Goal: Information Seeking & Learning: Check status

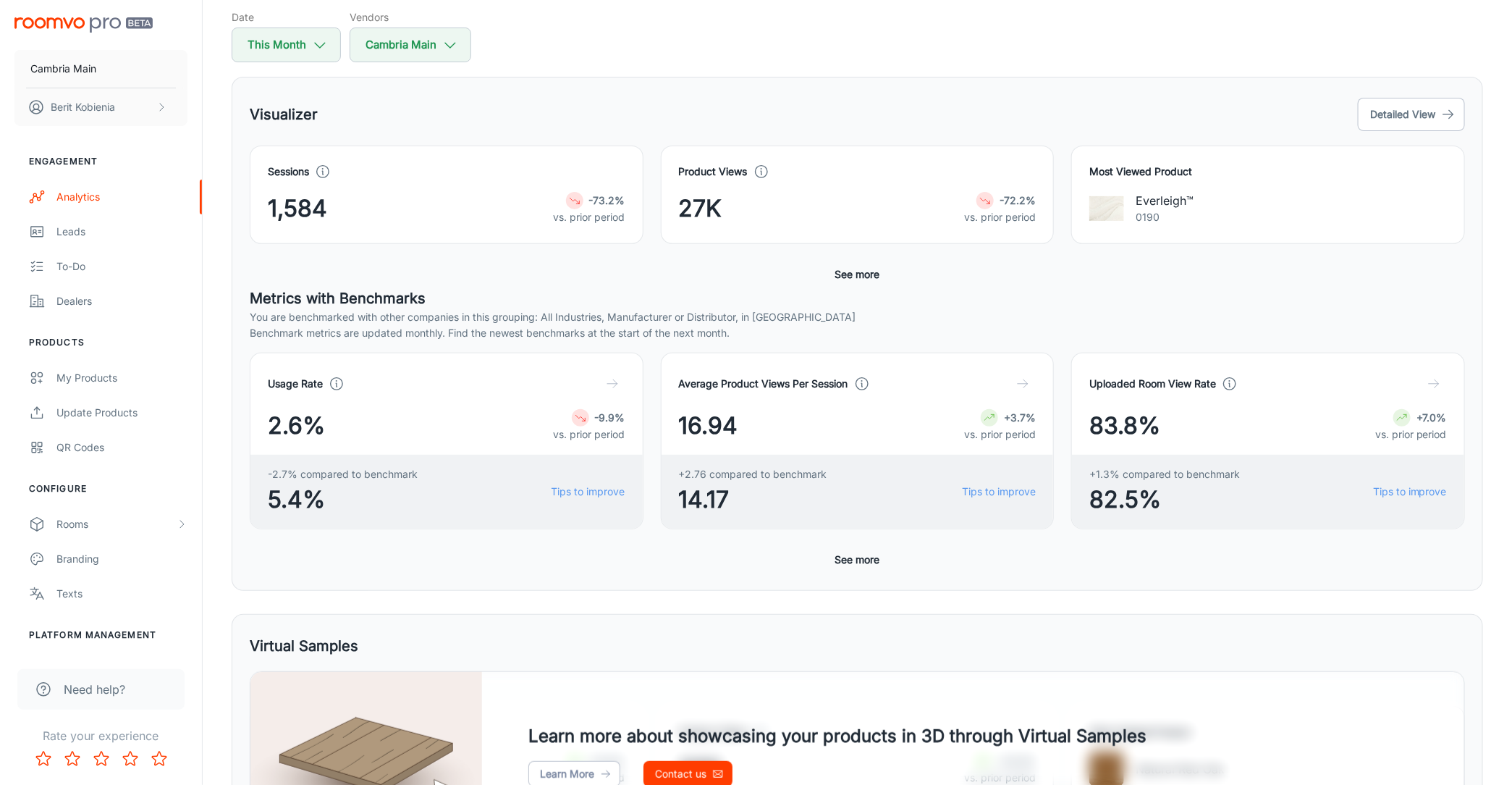
scroll to position [176, 0]
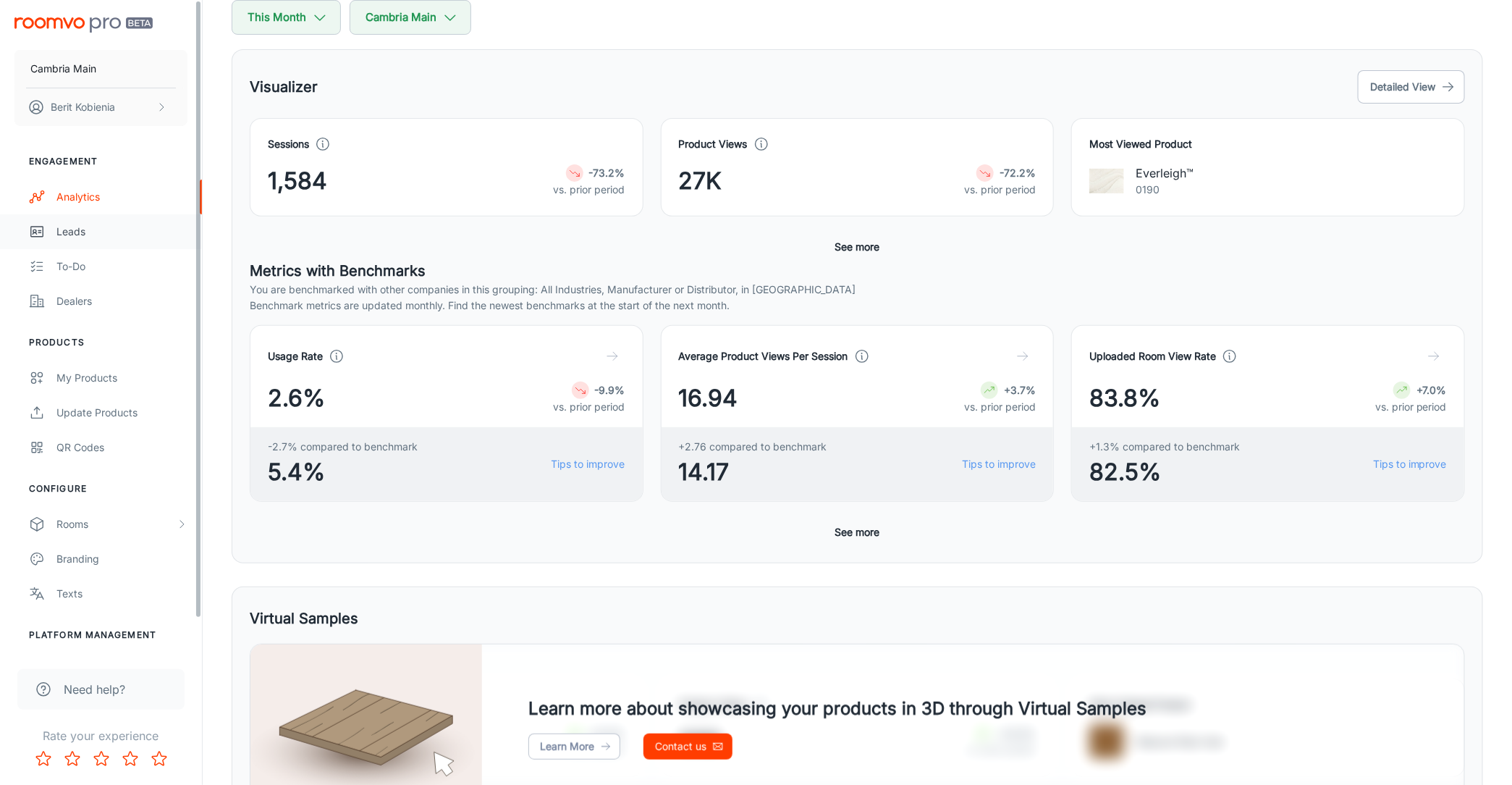
click at [103, 226] on div "Leads" at bounding box center [122, 231] width 131 height 16
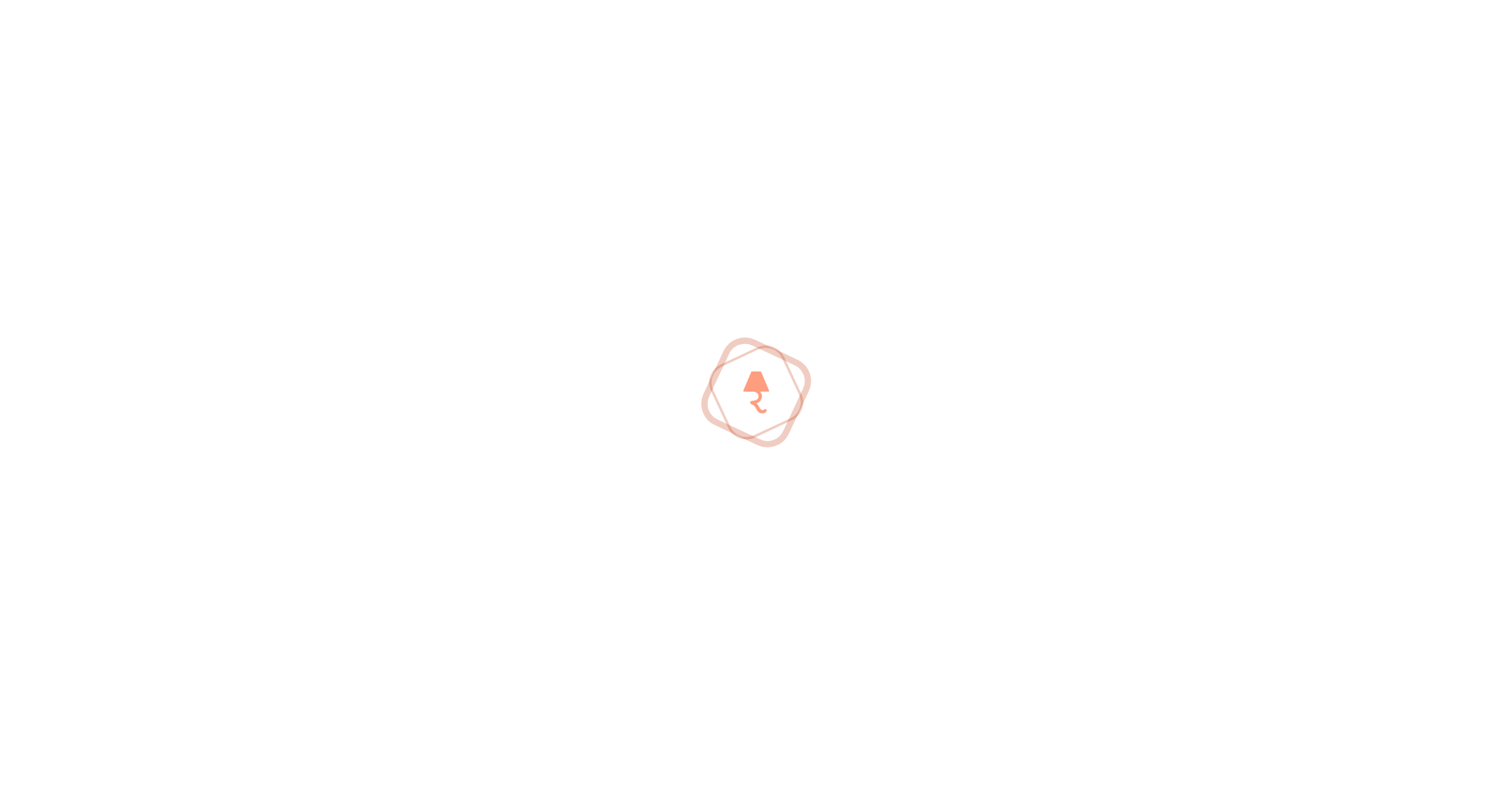
scroll to position [483, 0]
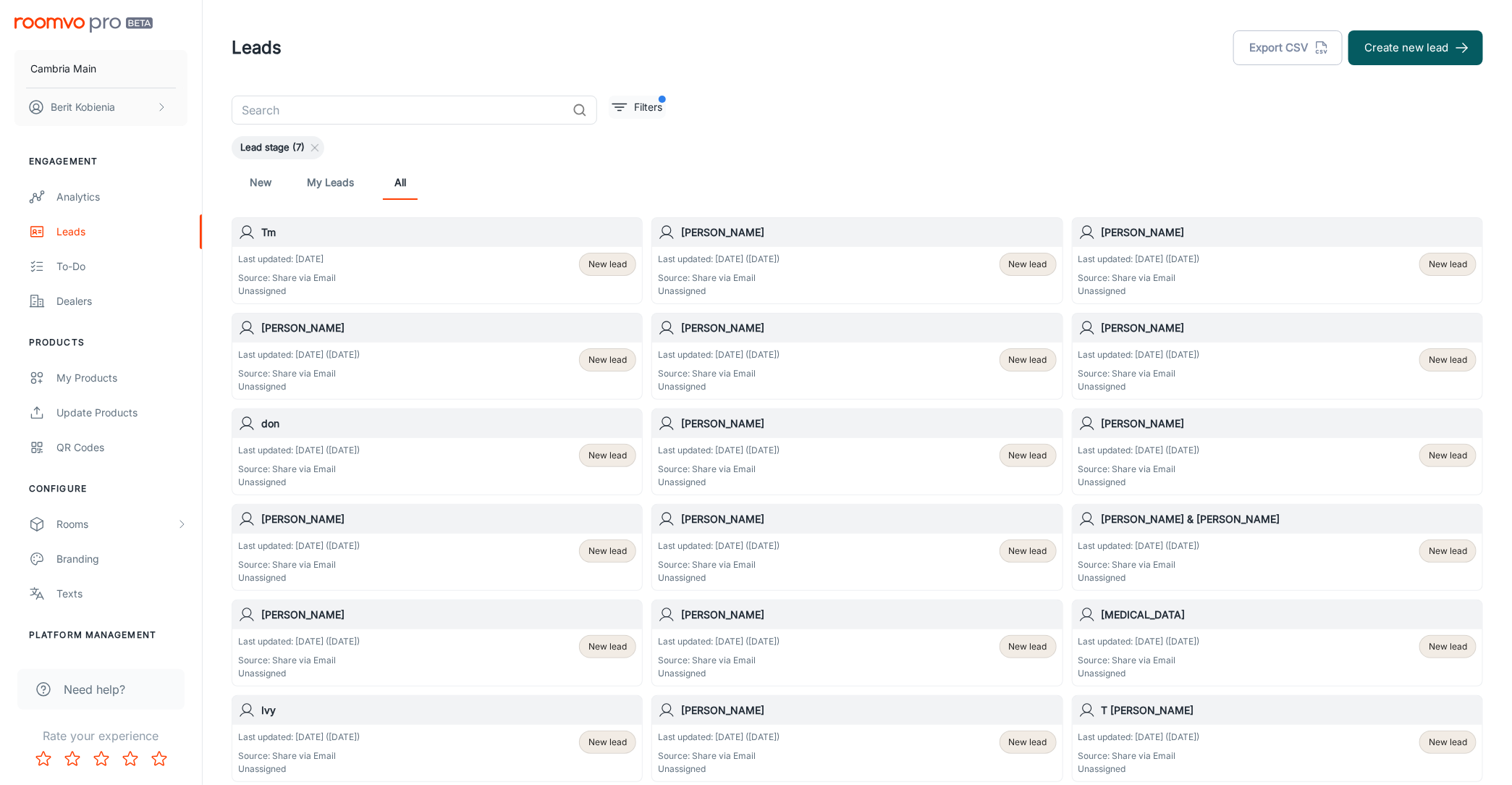
click at [660, 107] on p "Filters" at bounding box center [648, 107] width 28 height 16
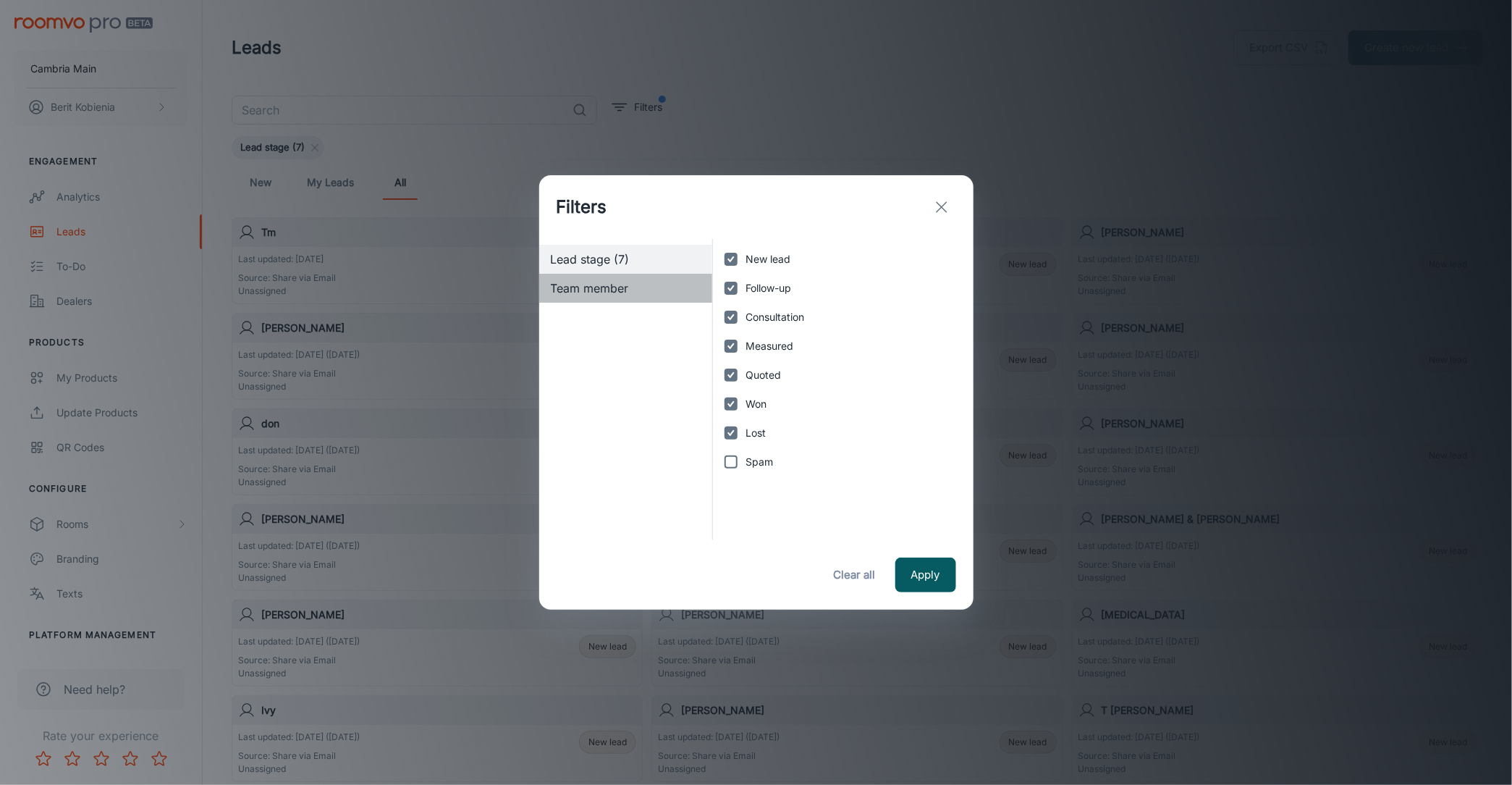
click at [662, 282] on span "Team member" at bounding box center [627, 288] width 151 height 17
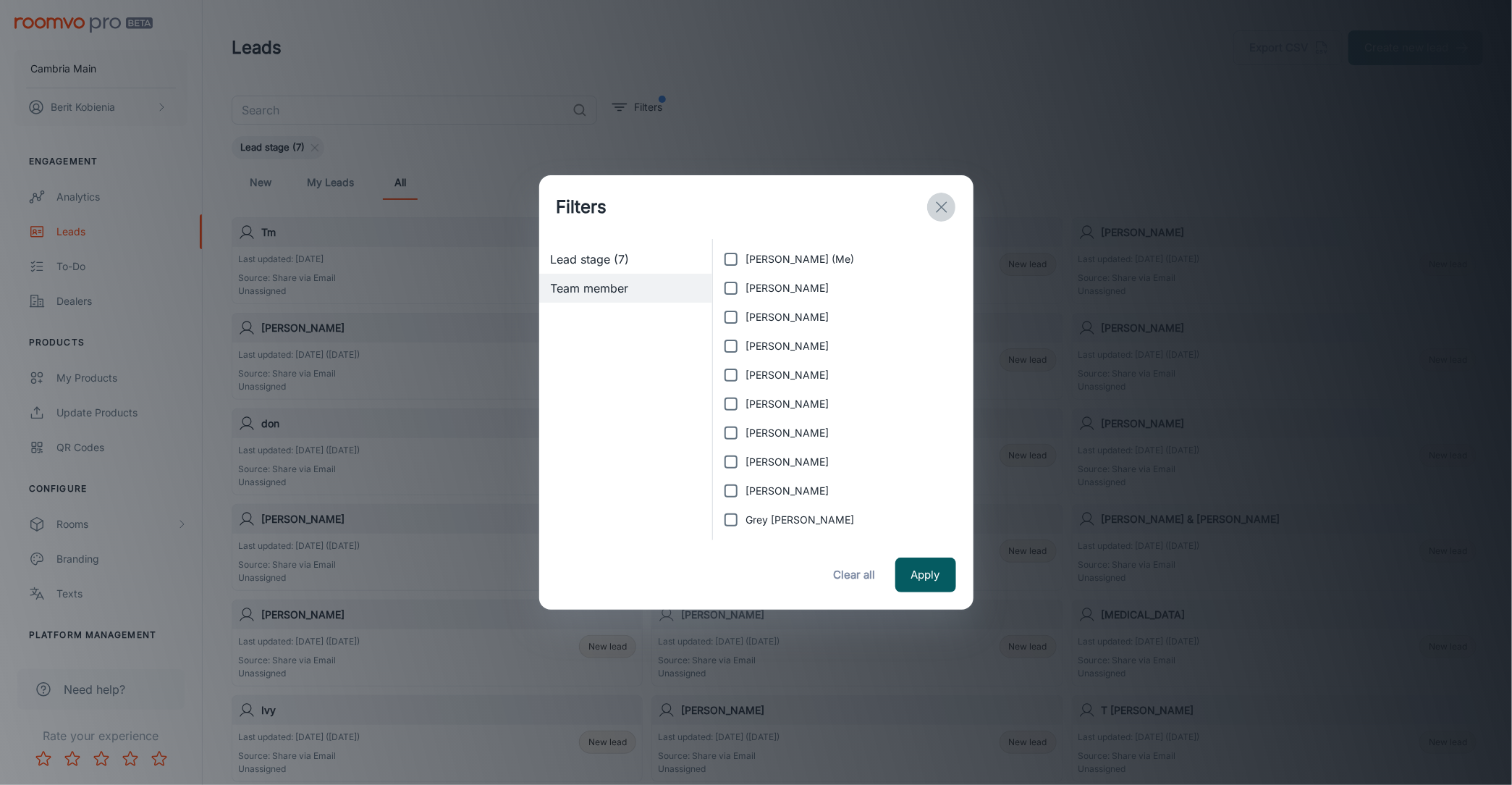
click at [950, 198] on button "exit" at bounding box center [941, 206] width 29 height 29
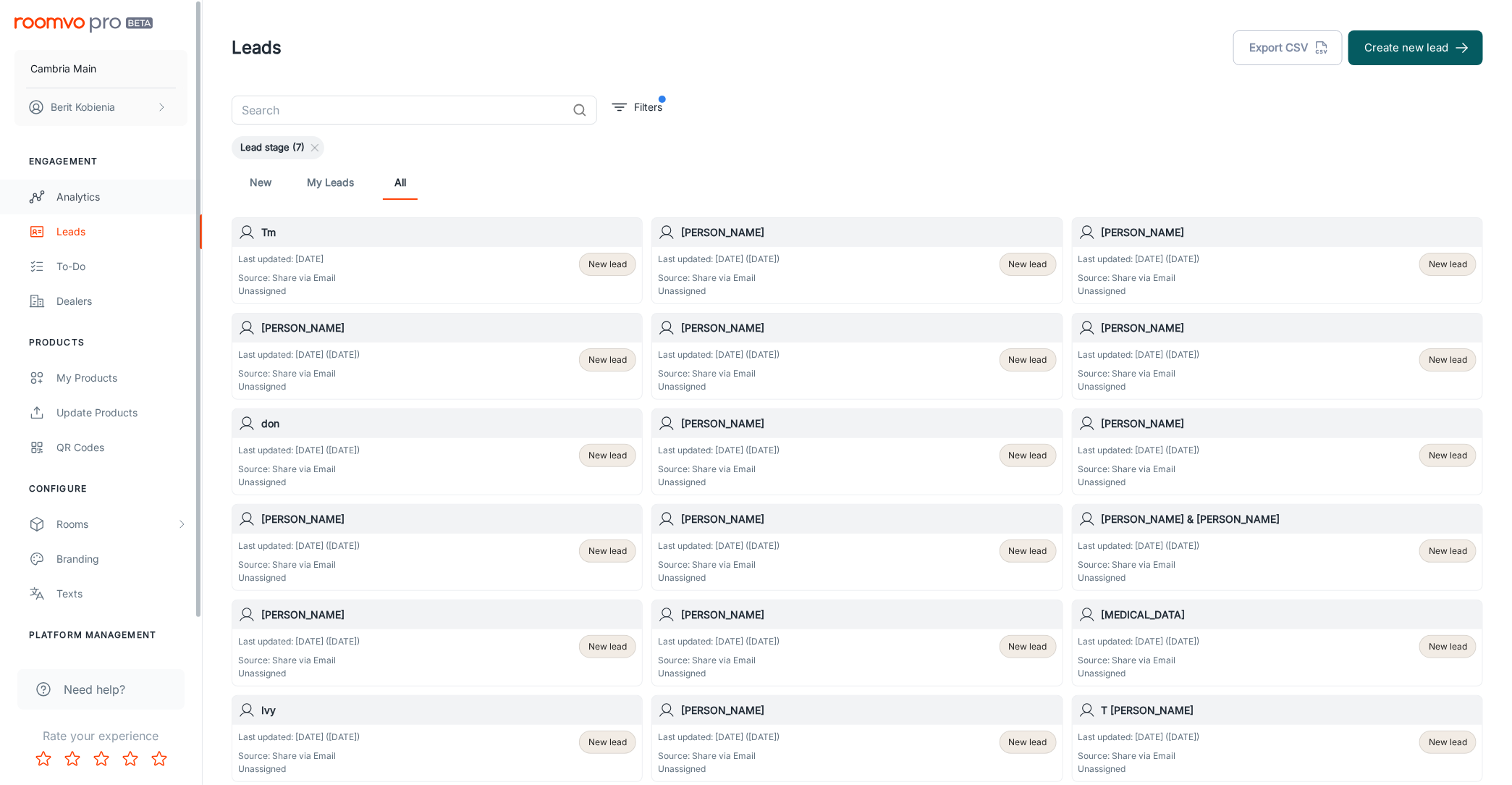
click at [61, 192] on div "Analytics" at bounding box center [122, 197] width 131 height 16
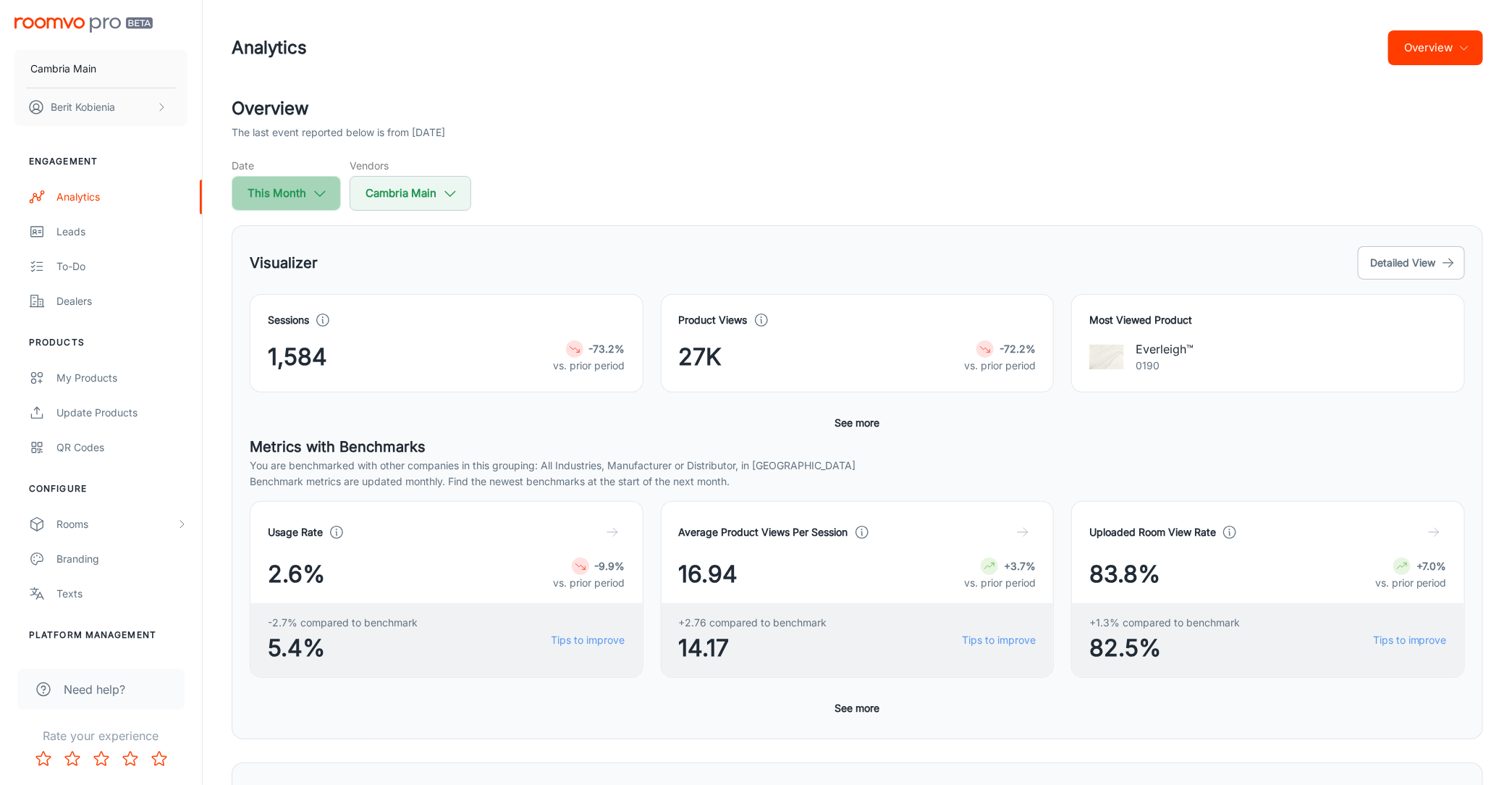
click at [297, 195] on button "This Month" at bounding box center [286, 193] width 109 height 34
select select "8"
select select "2025"
select select "8"
select select "2025"
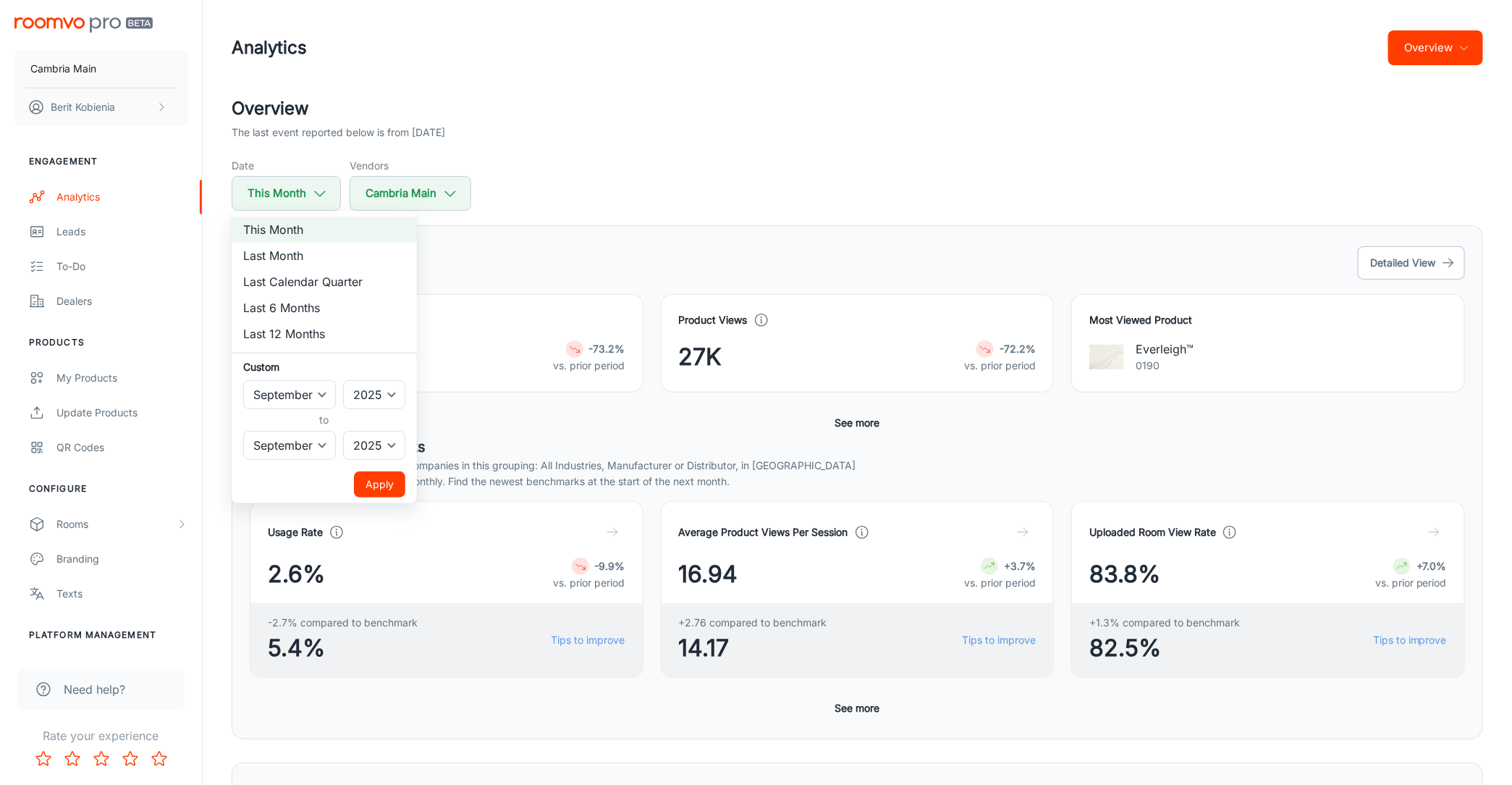
click at [360, 194] on div at bounding box center [756, 392] width 1512 height 785
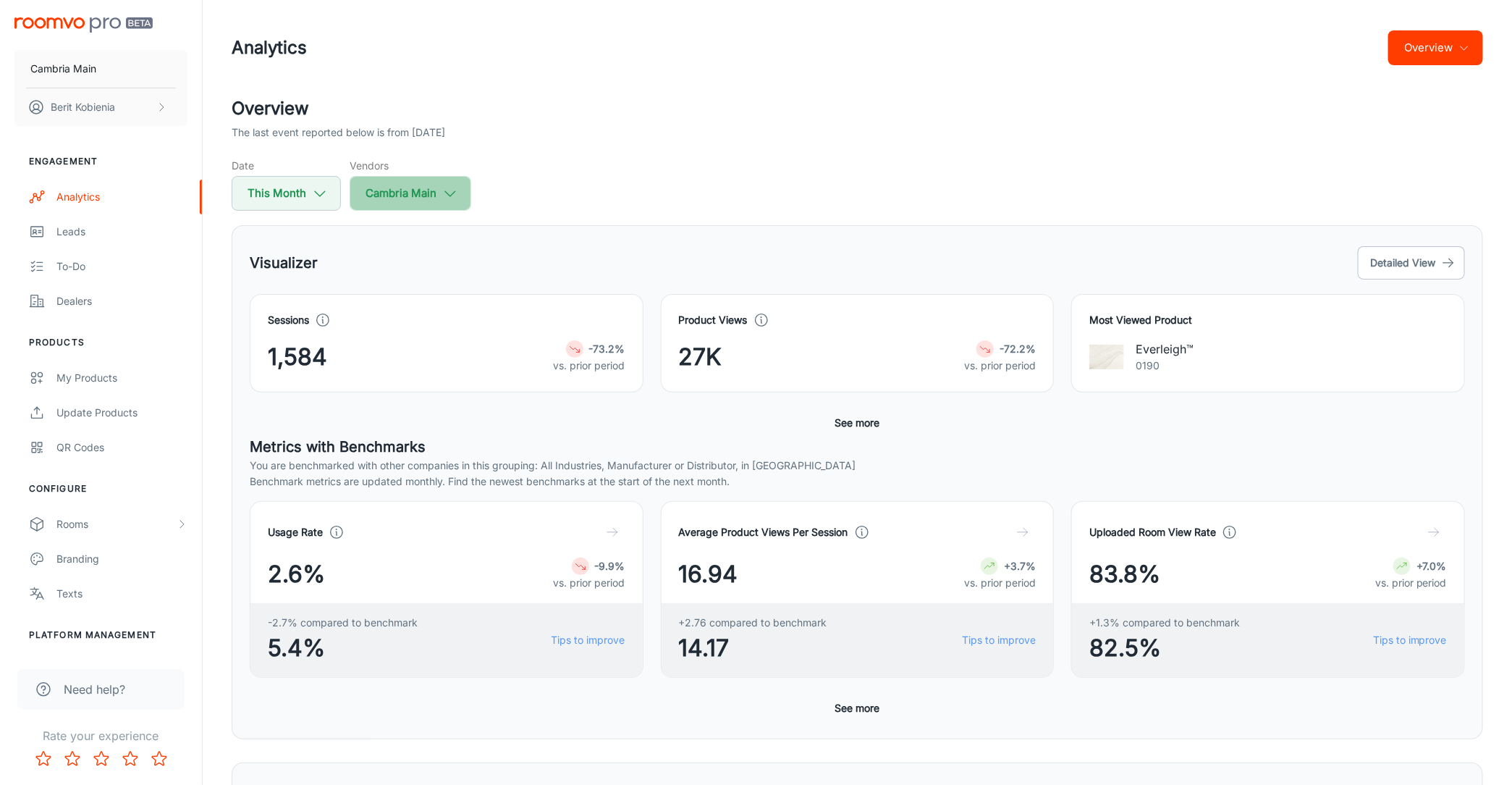
click at [418, 193] on button "Cambria Main" at bounding box center [410, 193] width 121 height 34
click at [632, 157] on div at bounding box center [756, 392] width 1512 height 785
click at [1446, 56] on button "Overview" at bounding box center [1436, 48] width 95 height 34
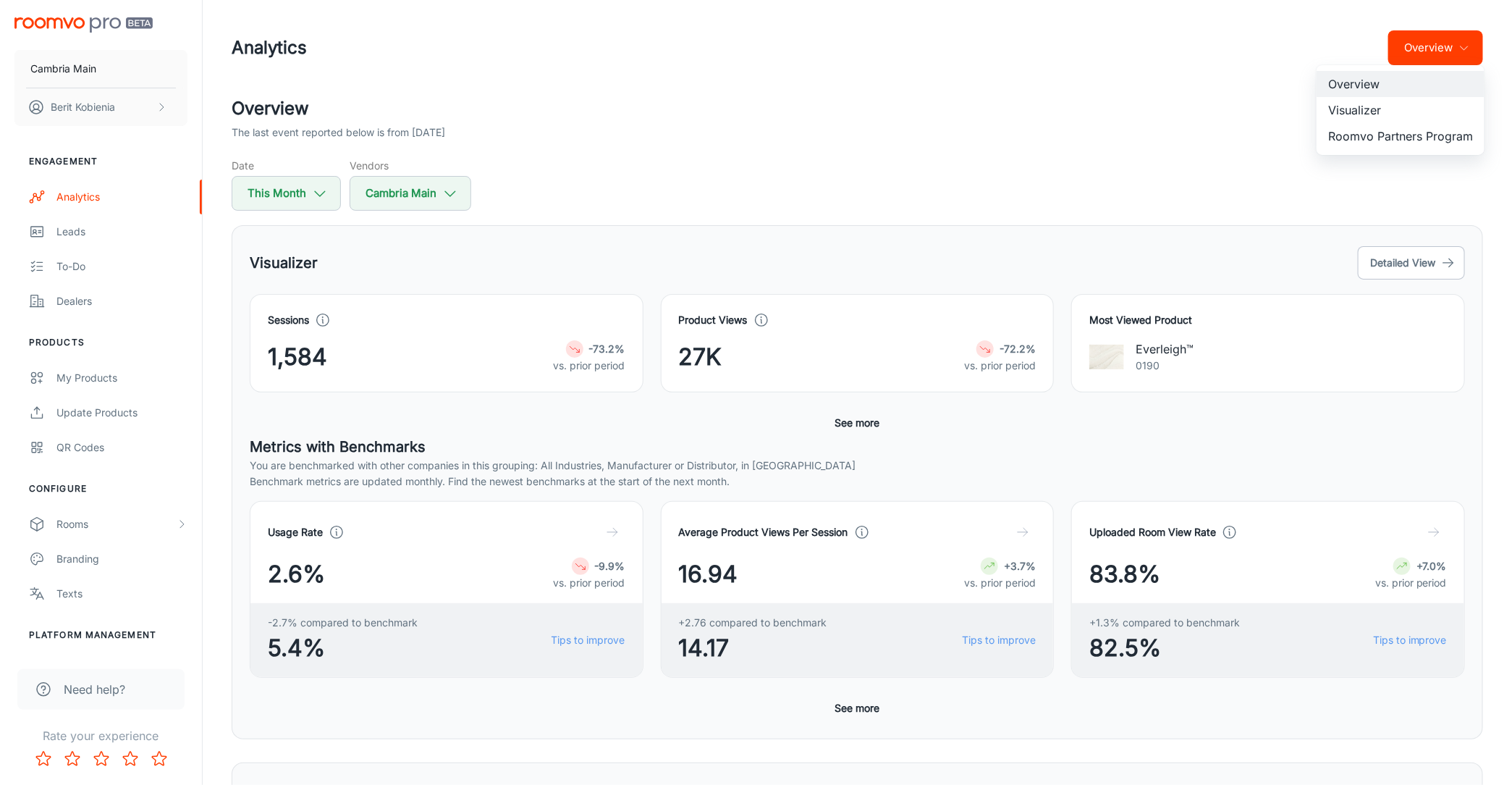
click at [1395, 135] on li "Roomvo Partners Program" at bounding box center [1401, 136] width 168 height 26
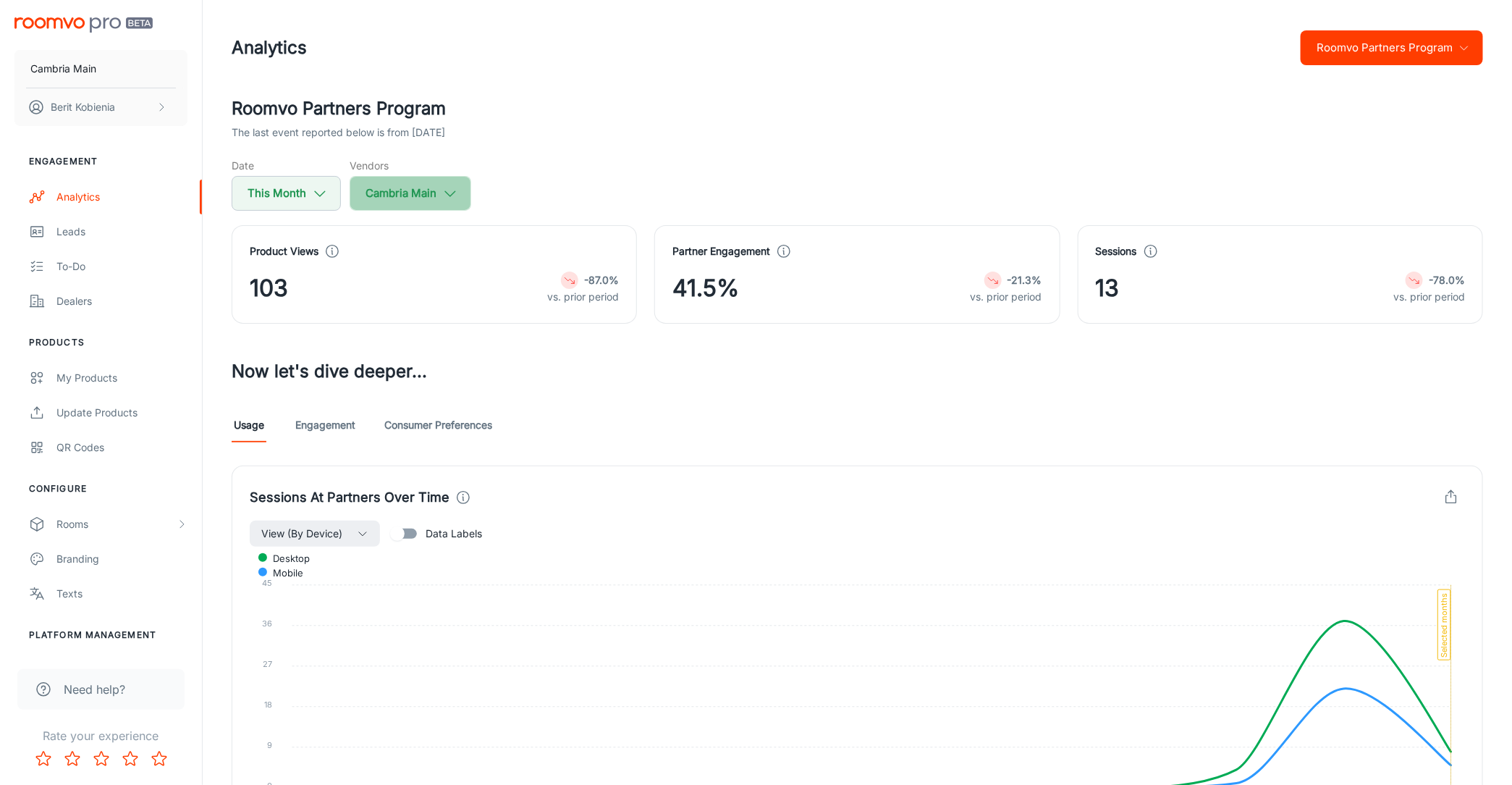
click at [446, 195] on polyline "button" at bounding box center [450, 193] width 10 height 5
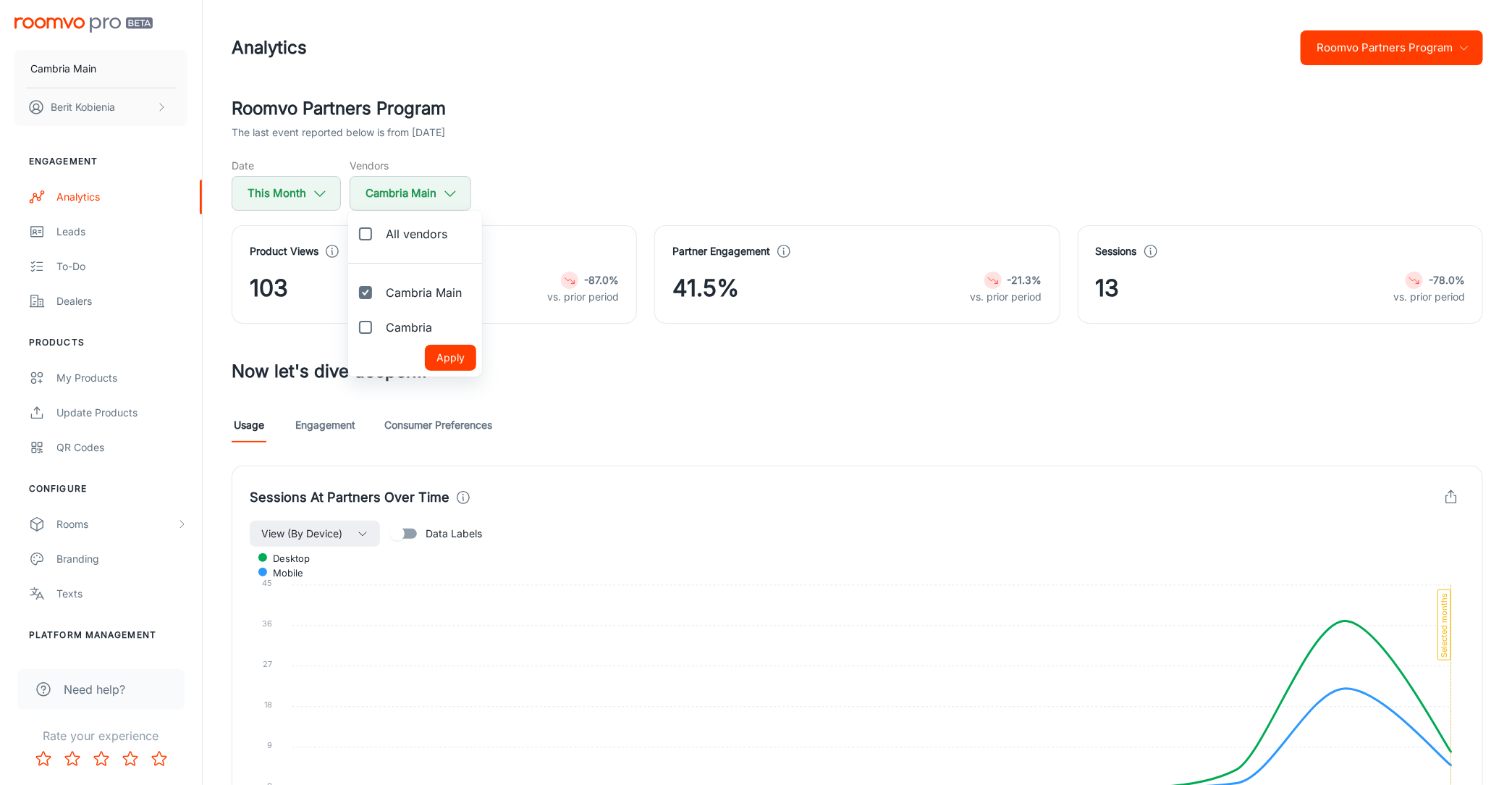
click at [373, 327] on input "Cambria" at bounding box center [365, 327] width 29 height 29
checkbox input "true"
click at [371, 305] on input "Cambria Main" at bounding box center [365, 292] width 29 height 29
checkbox input "false"
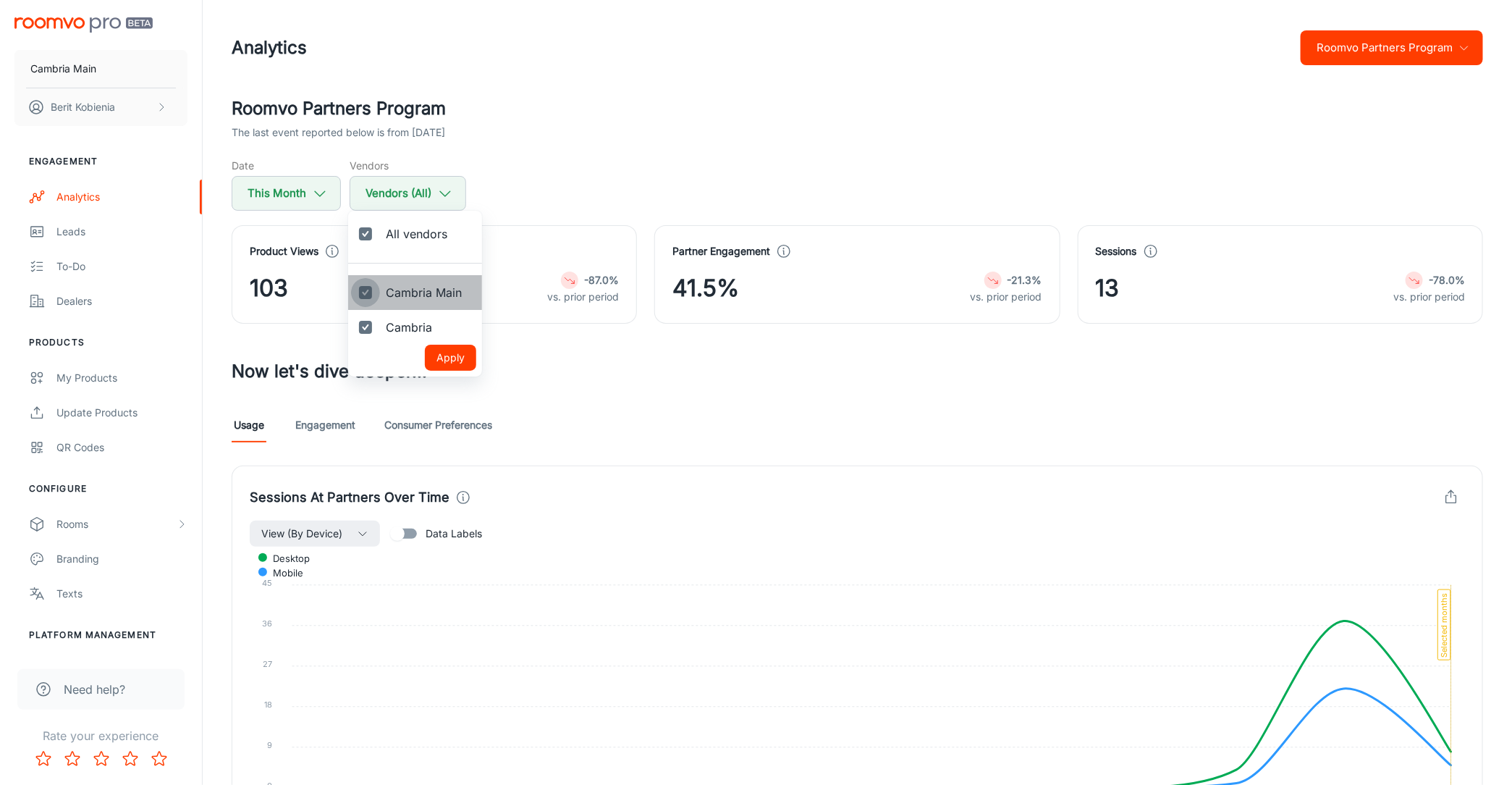
checkbox input "false"
click at [371, 305] on input "Cambria Main" at bounding box center [365, 292] width 29 height 29
checkbox input "true"
click at [439, 356] on button "Apply" at bounding box center [450, 358] width 52 height 26
checkbox input "true"
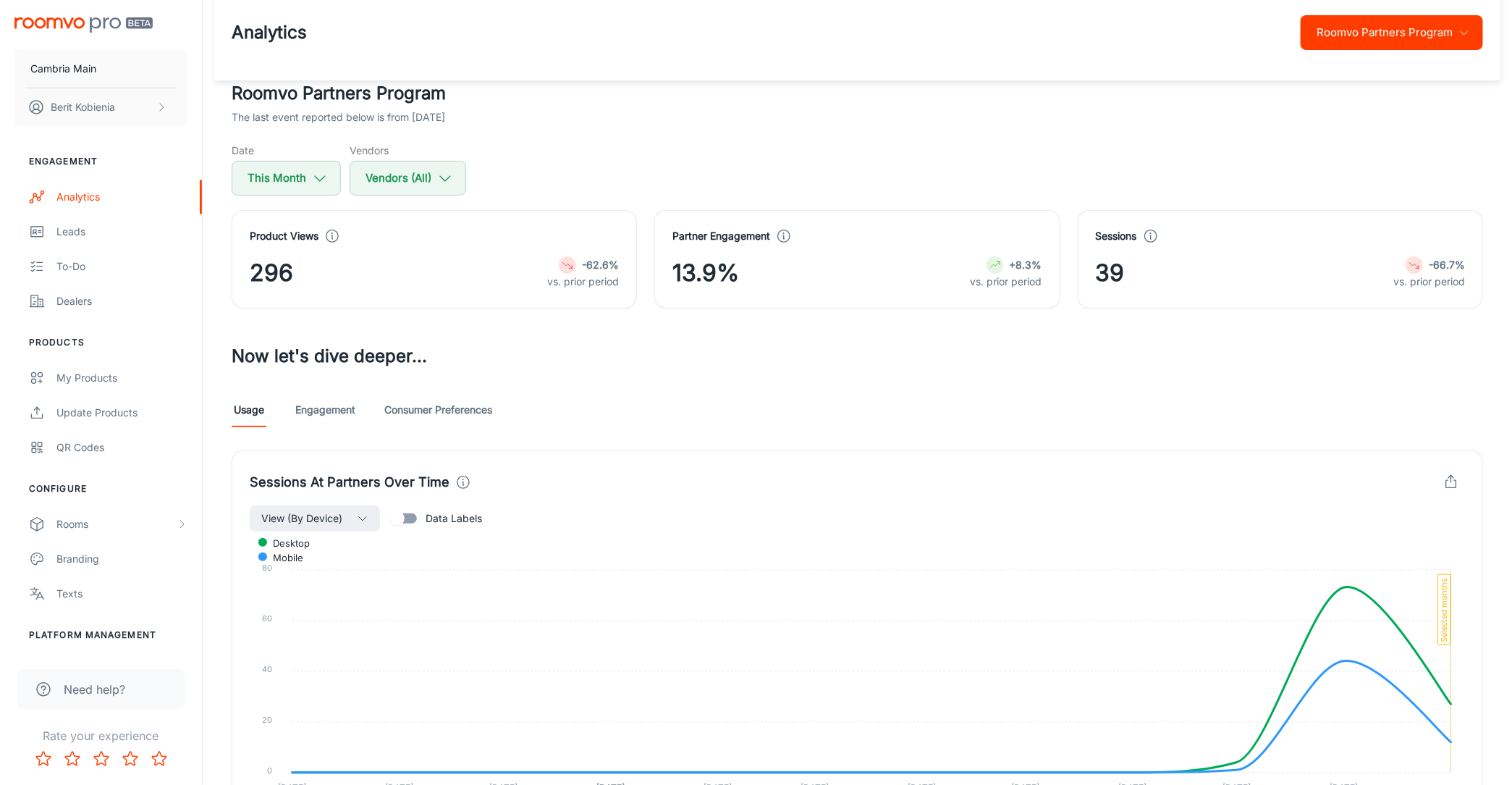
scroll to position [18, 0]
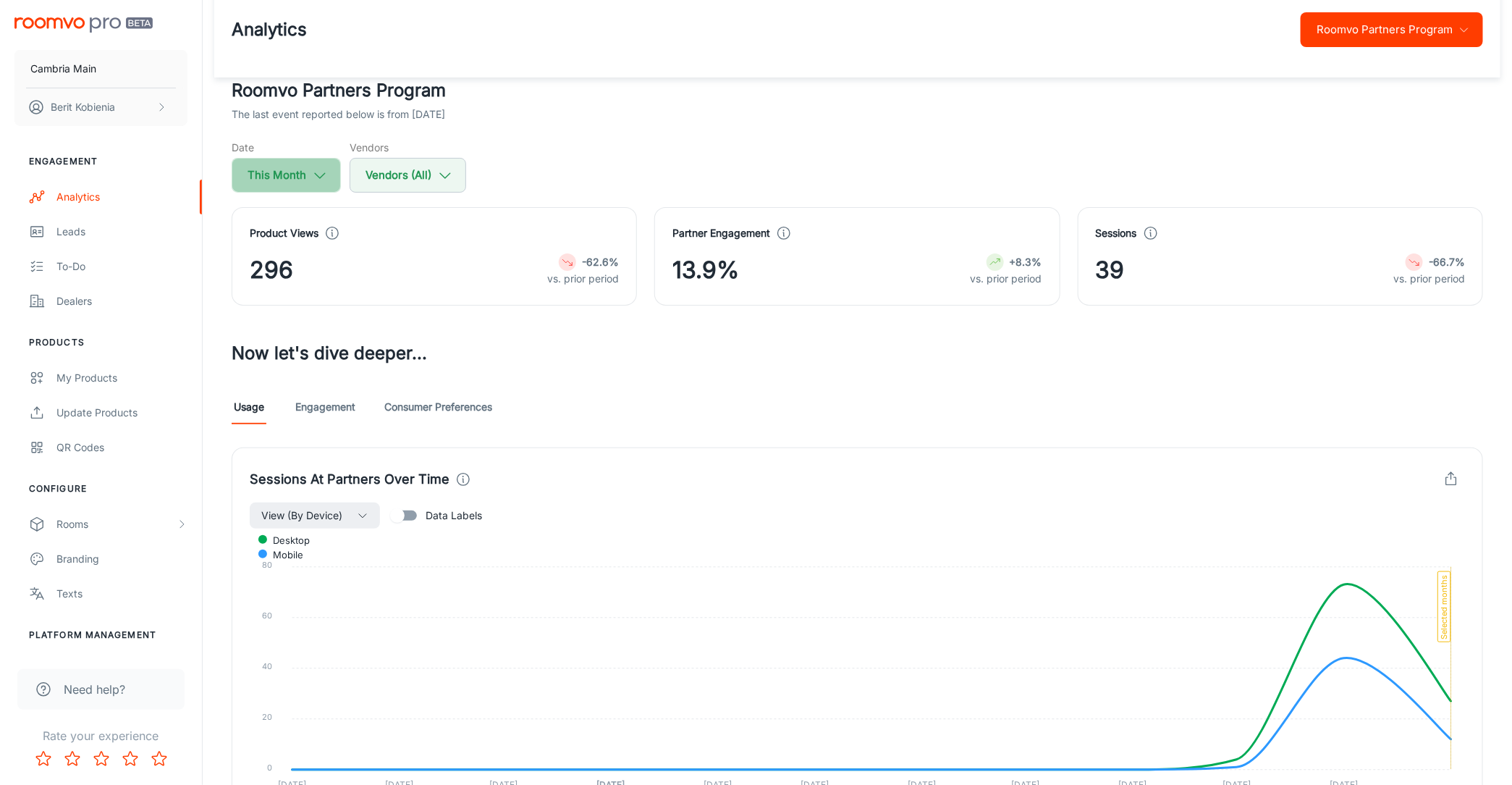
click at [301, 161] on button "This Month" at bounding box center [286, 175] width 109 height 34
select select "8"
select select "2025"
select select "8"
select select "2025"
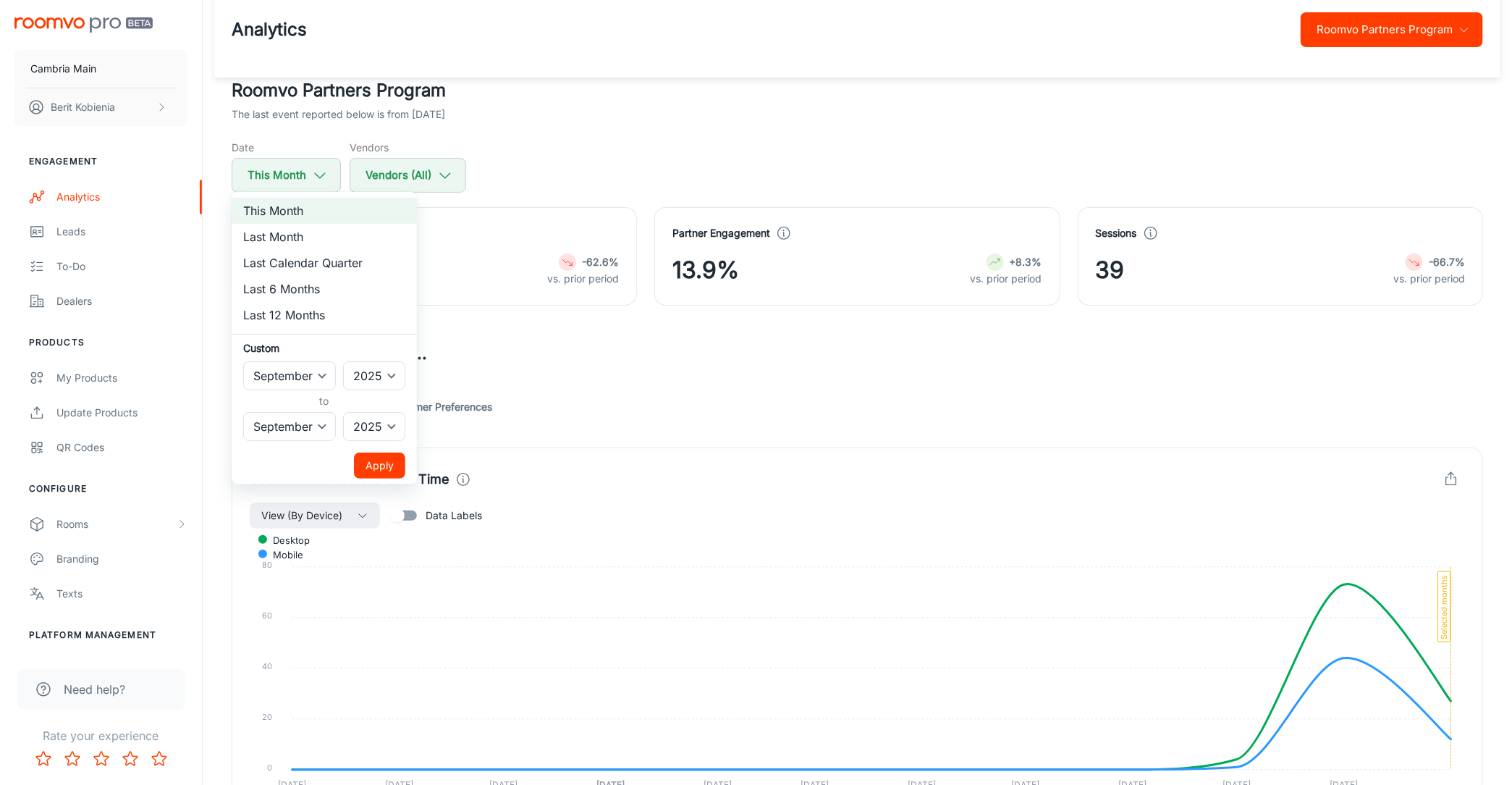
click at [324, 234] on li "Last Month" at bounding box center [324, 237] width 185 height 26
select select "7"
click at [386, 465] on button "Apply" at bounding box center [379, 465] width 52 height 26
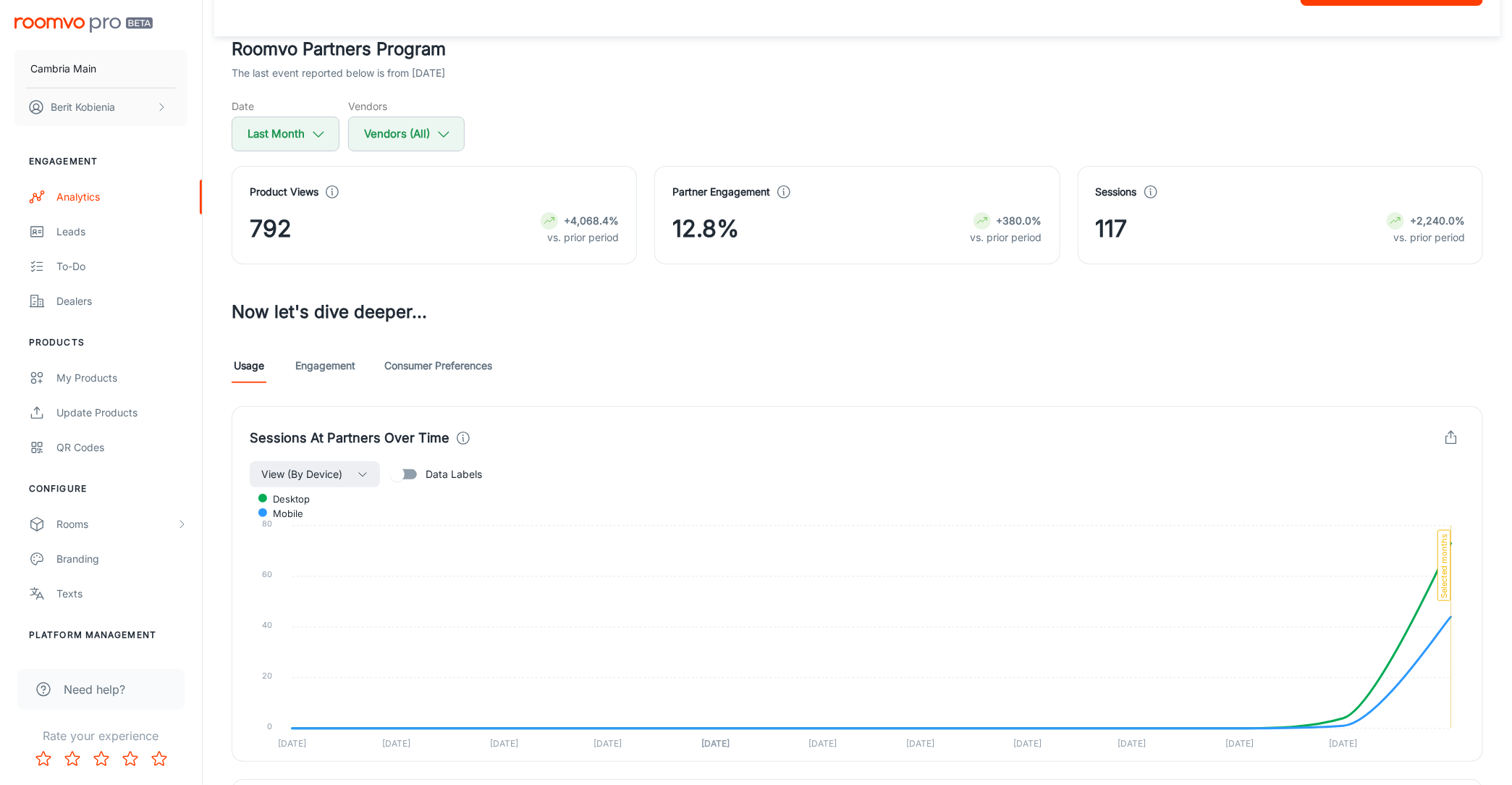
scroll to position [57, 0]
click at [302, 140] on button "Last Month" at bounding box center [286, 136] width 108 height 34
select select "7"
select select "2025"
select select "7"
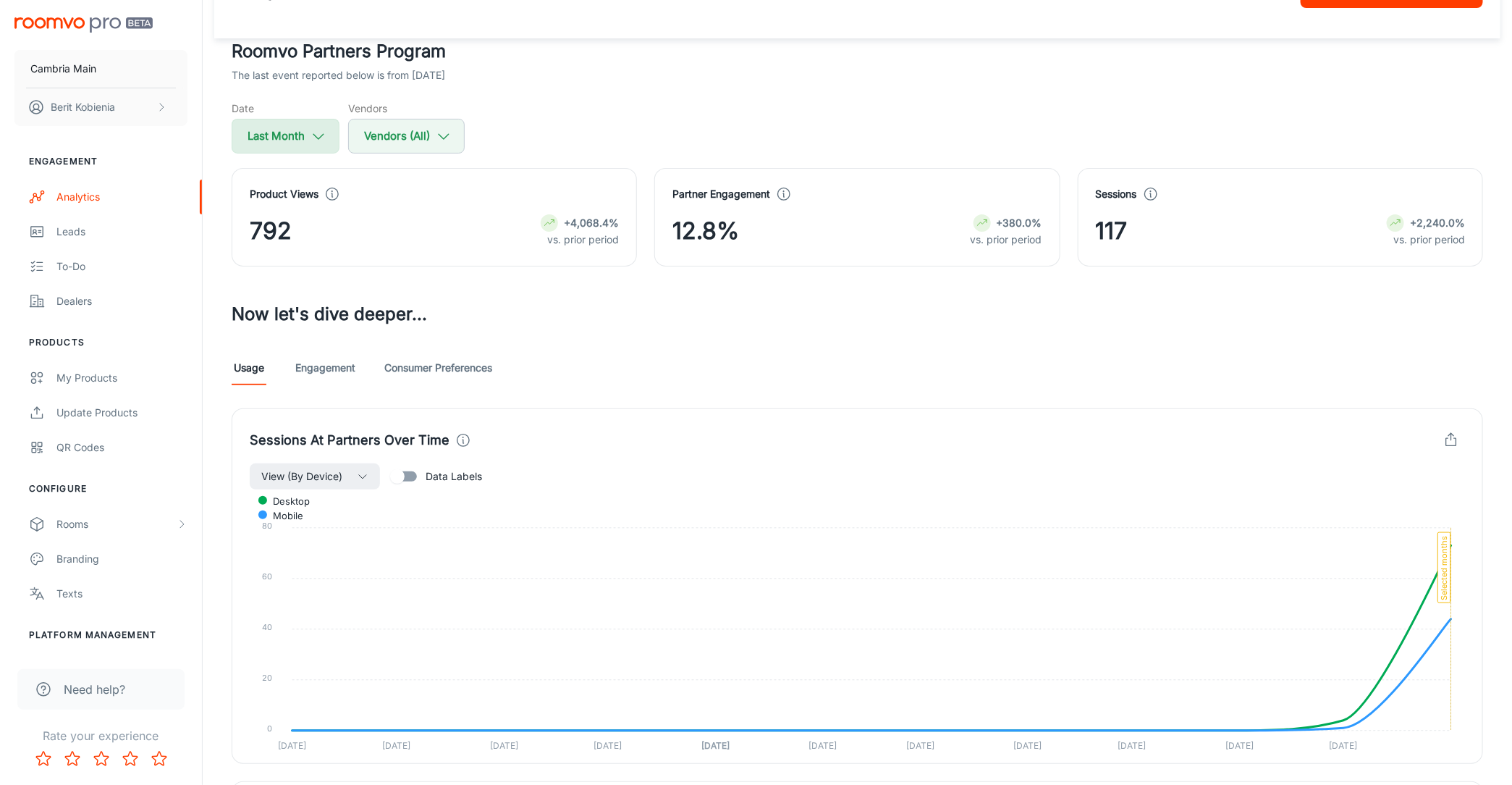
select select "2025"
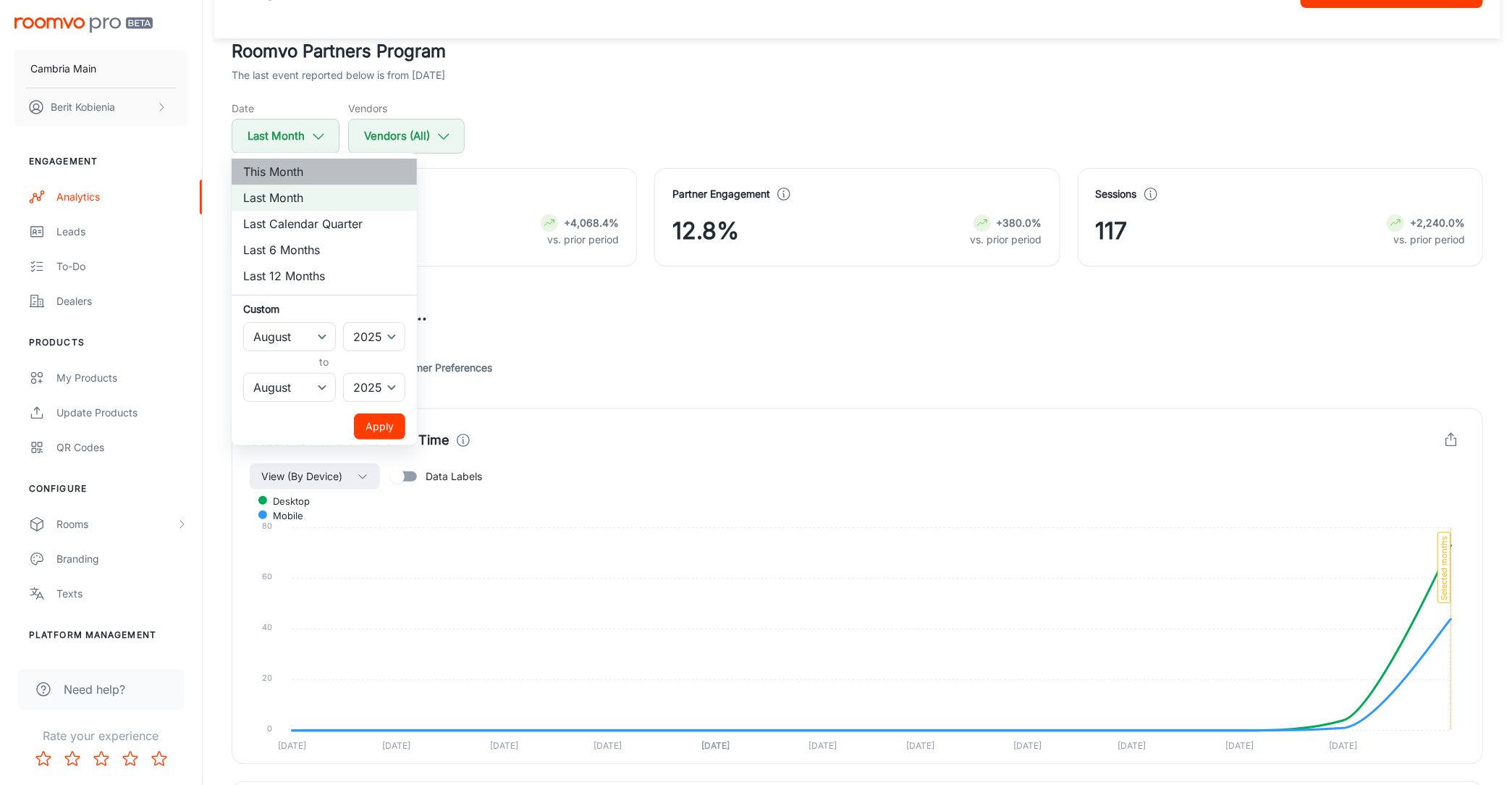
click at [311, 175] on li "This Month" at bounding box center [324, 172] width 185 height 26
select select "8"
click at [381, 419] on button "Apply" at bounding box center [379, 427] width 52 height 26
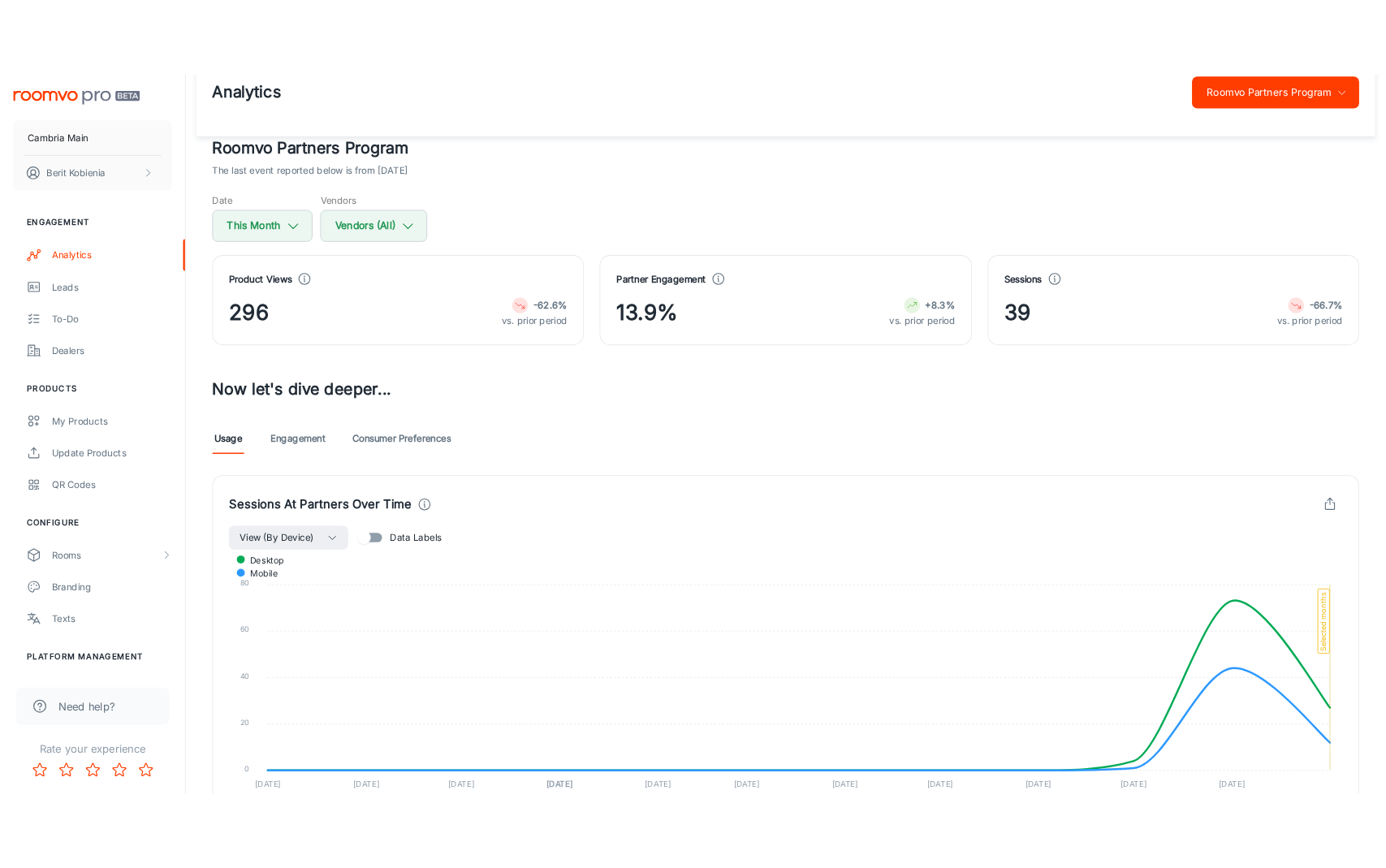
scroll to position [0, 0]
